Goal: Task Accomplishment & Management: Manage account settings

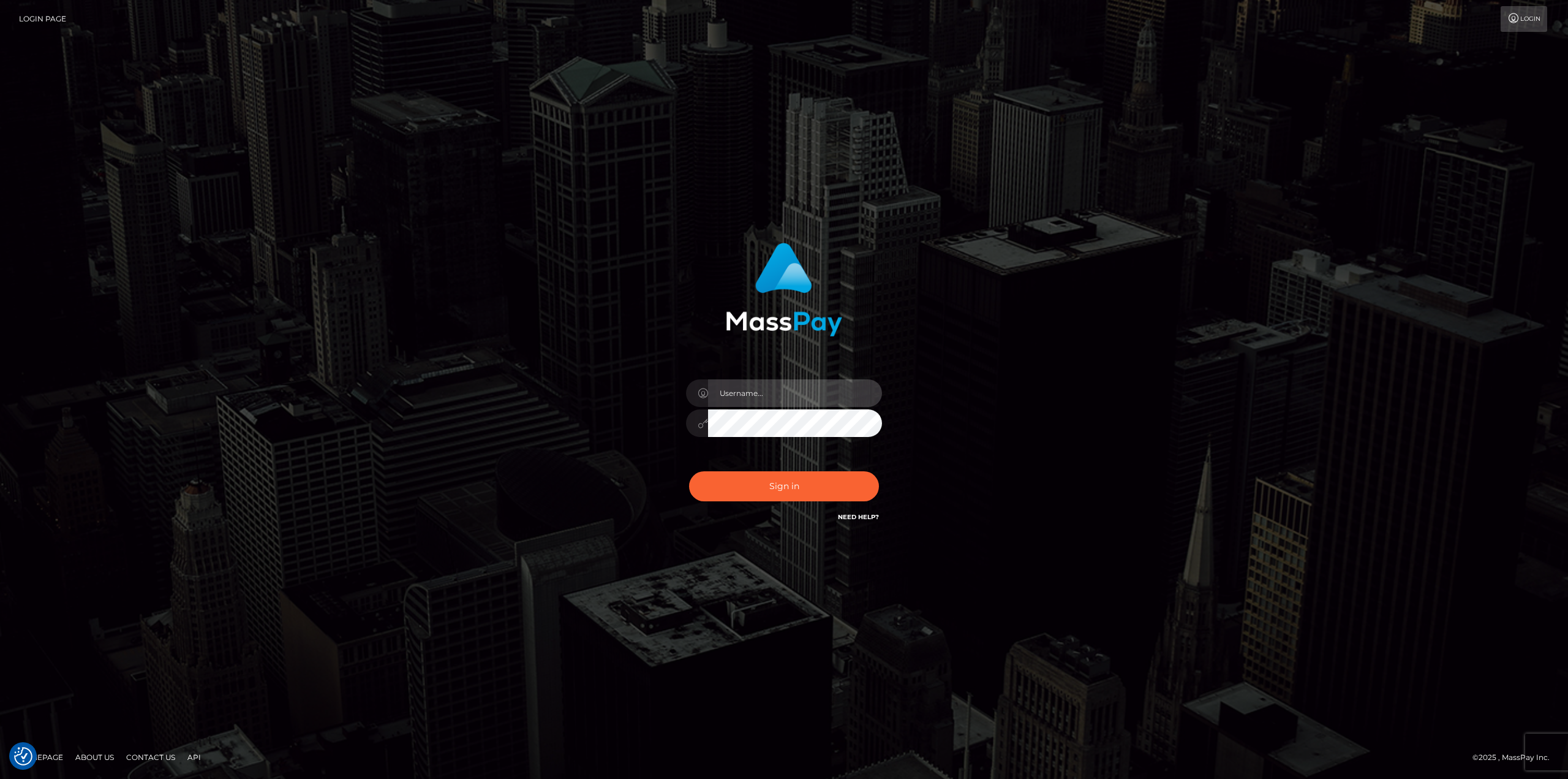
click at [765, 387] on input "text" at bounding box center [795, 393] width 174 height 27
type input "[PERSON_NAME]"
click at [689, 471] on button "Sign in" at bounding box center [784, 486] width 190 height 30
drag, startPoint x: 0, startPoint y: 0, endPoint x: 829, endPoint y: 396, distance: 918.7
click at [829, 396] on input "text" at bounding box center [795, 393] width 174 height 27
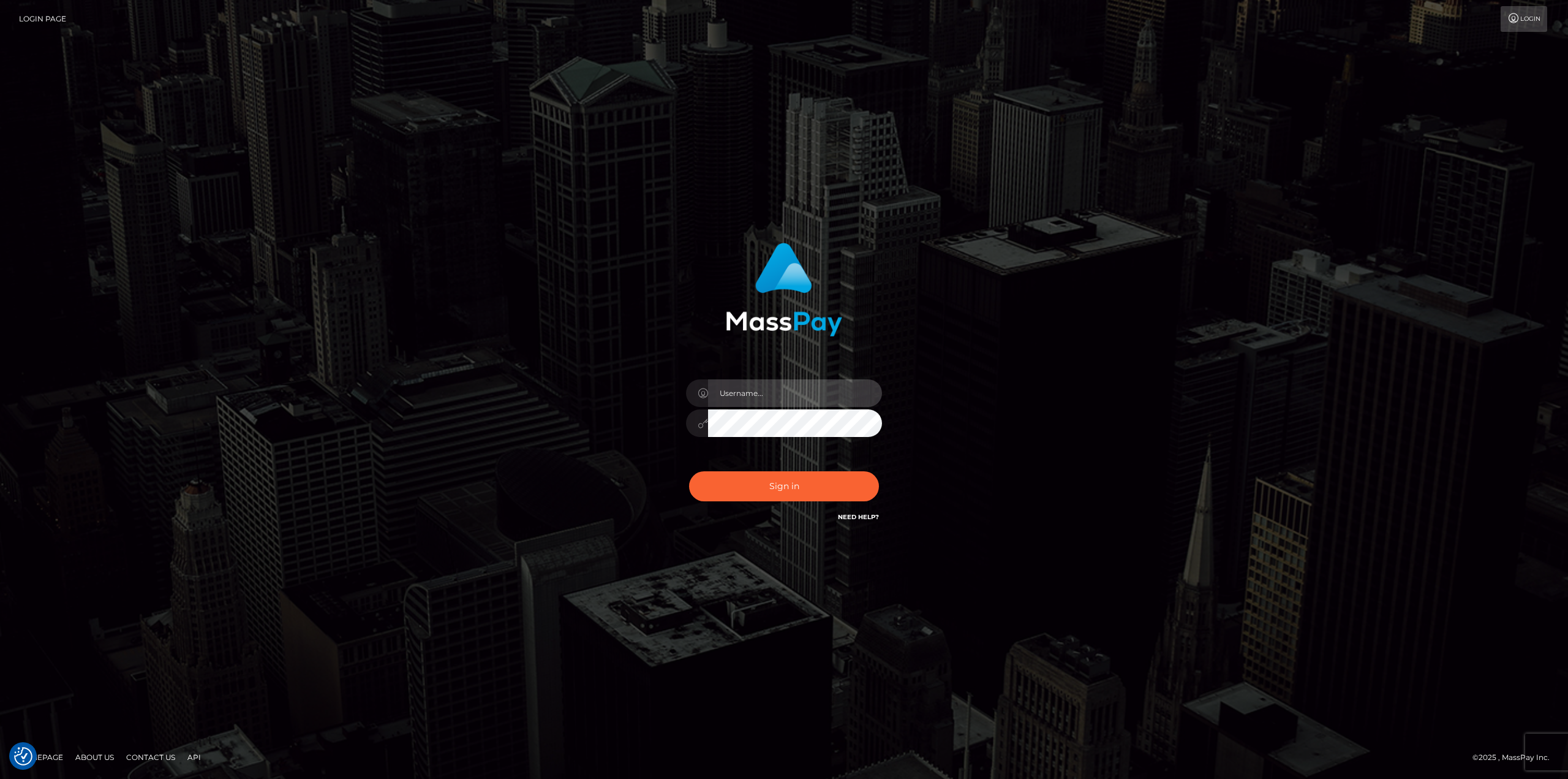
type input "Ahmed"
click at [800, 483] on button "Sign in" at bounding box center [784, 486] width 190 height 30
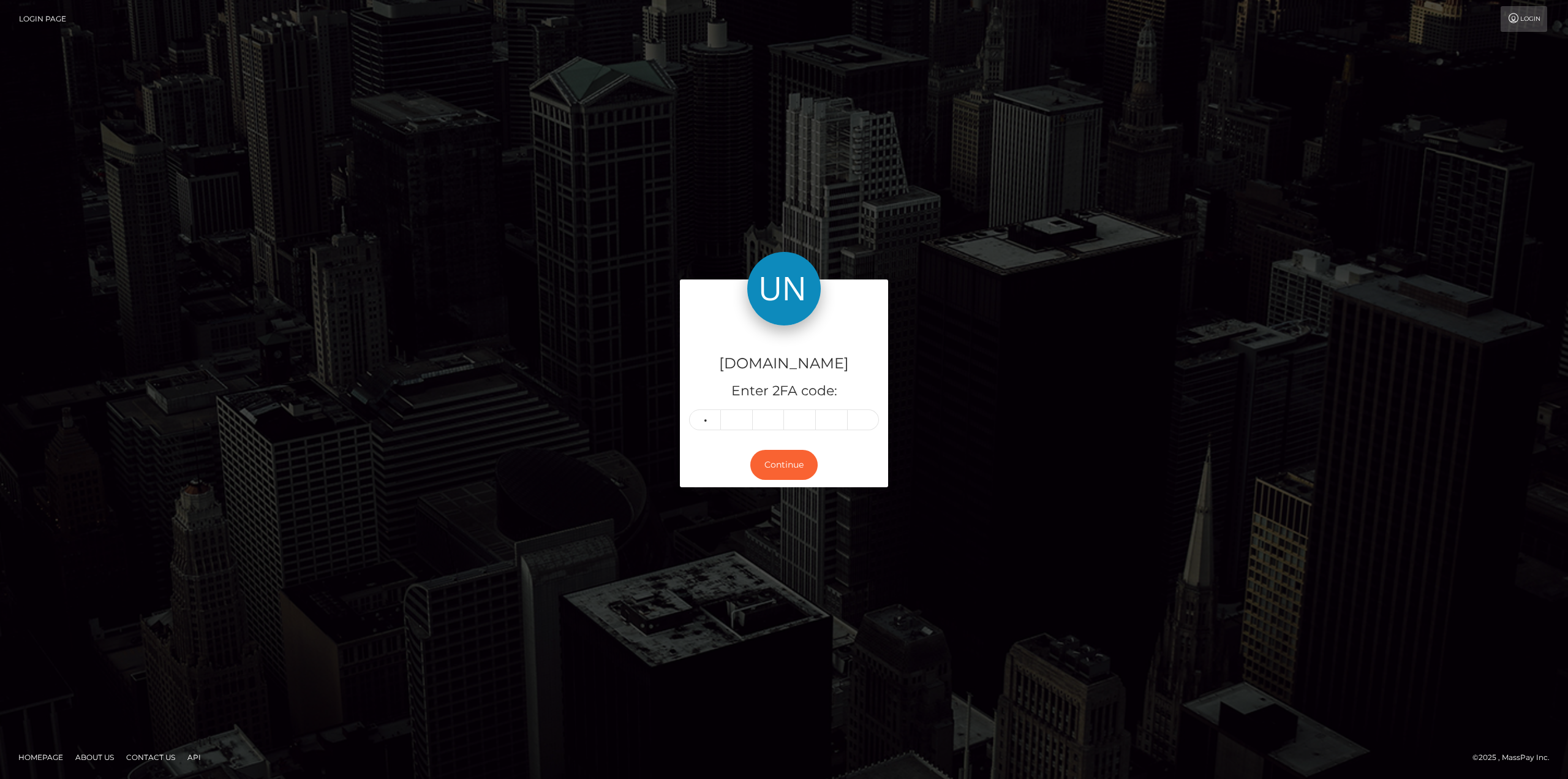
type input "3"
type input "1"
type input "9"
type input "4"
type input "3"
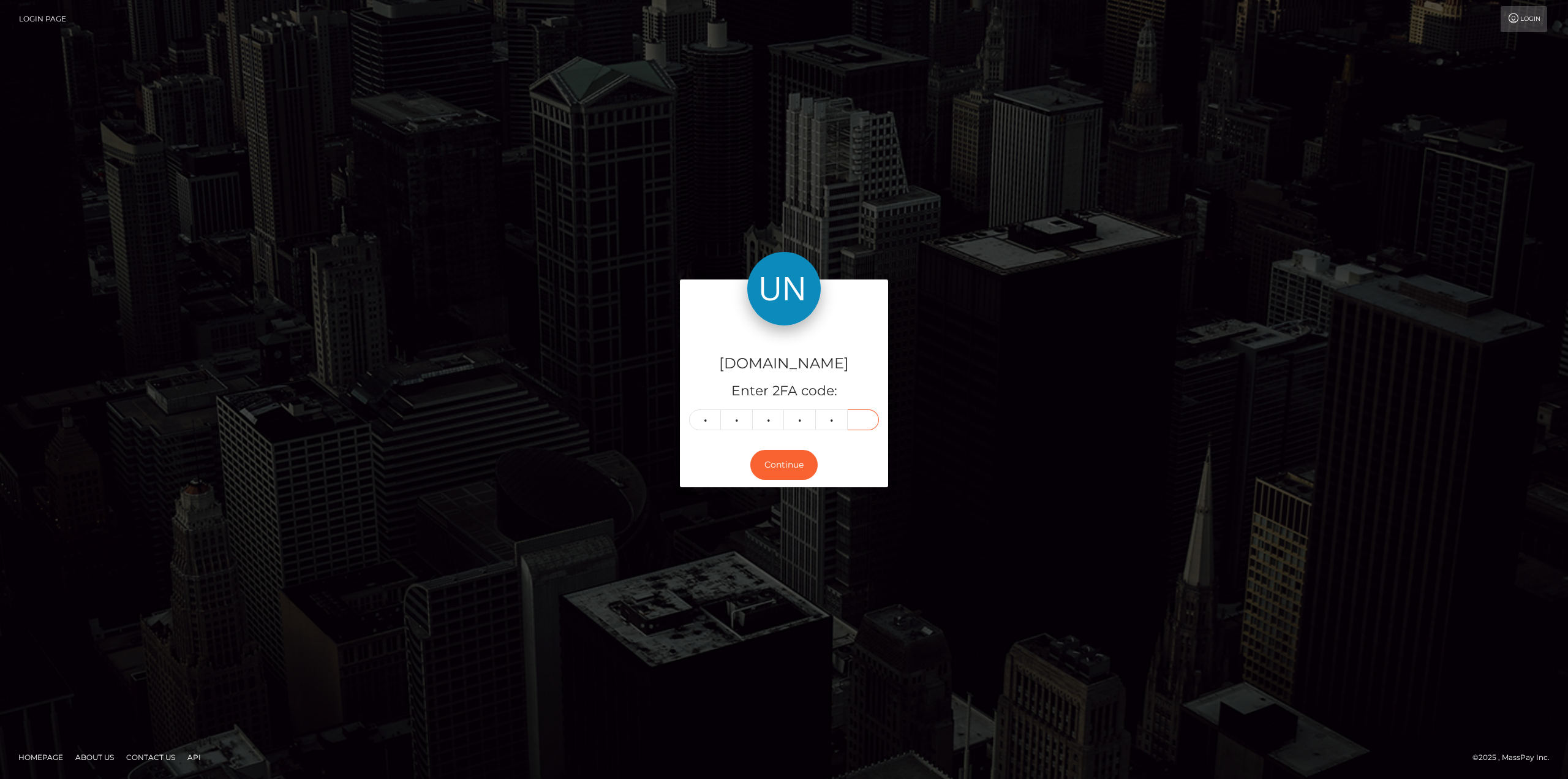
type input "5"
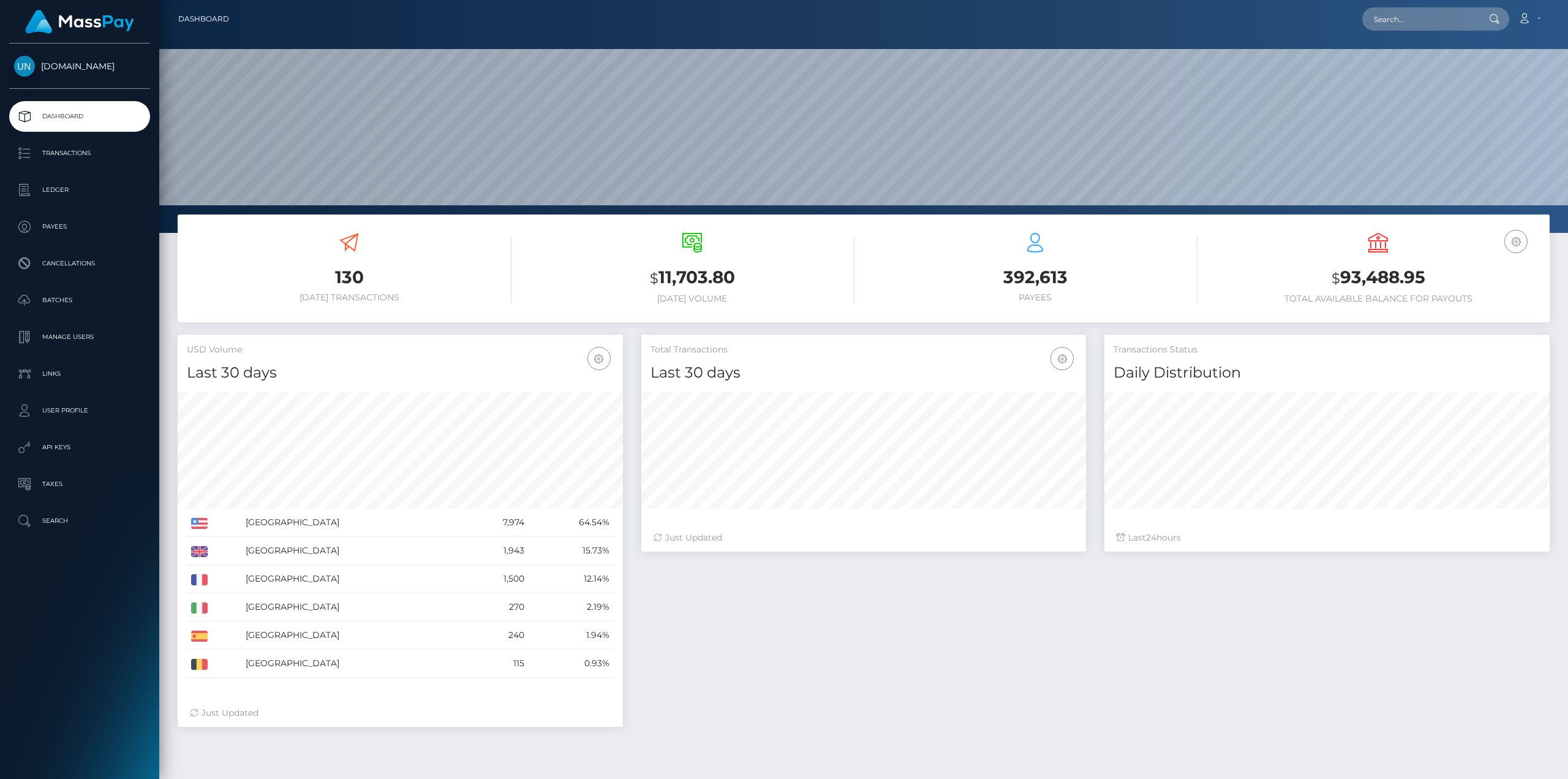
scroll to position [218, 445]
